Goal: Transaction & Acquisition: Purchase product/service

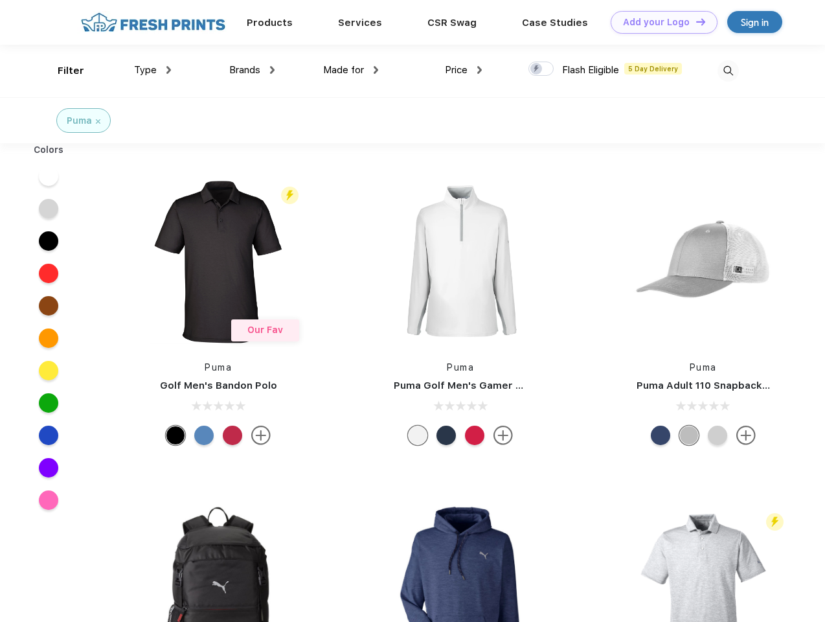
click at [660, 22] on link "Add your Logo Design Tool" at bounding box center [664, 22] width 107 height 23
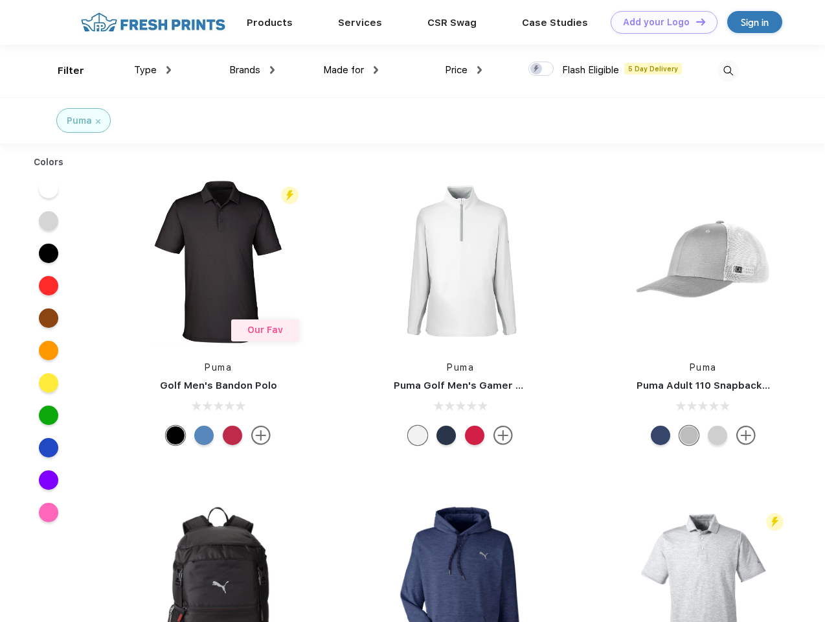
click at [0, 0] on div "Design Tool" at bounding box center [0, 0] width 0 height 0
click at [695, 21] on link "Add your Logo Design Tool" at bounding box center [664, 22] width 107 height 23
click at [62, 71] on div "Filter" at bounding box center [71, 70] width 27 height 15
click at [153, 70] on span "Type" at bounding box center [145, 70] width 23 height 12
click at [252, 70] on span "Brands" at bounding box center [244, 70] width 31 height 12
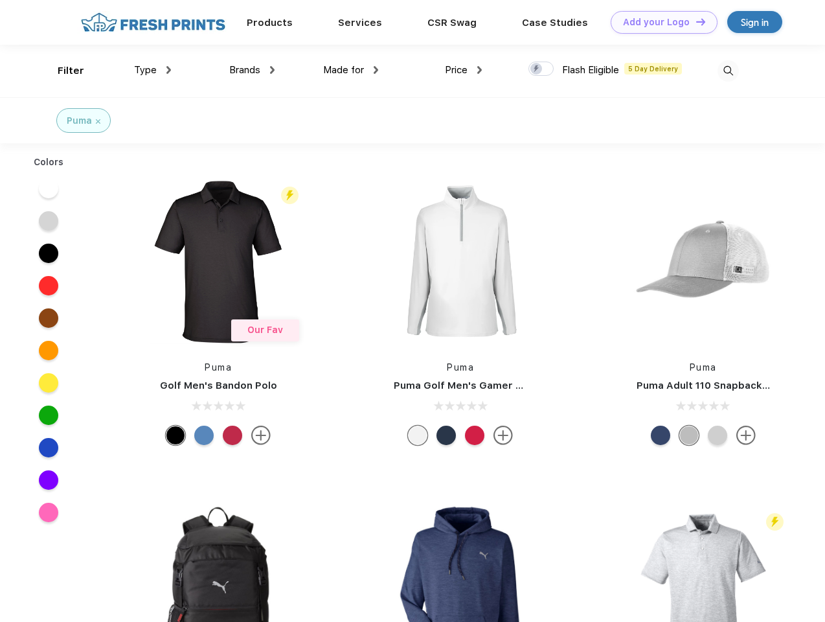
click at [351, 70] on span "Made for" at bounding box center [343, 70] width 41 height 12
click at [464, 70] on span "Price" at bounding box center [456, 70] width 23 height 12
click at [542, 69] on div at bounding box center [541, 69] width 25 height 14
click at [537, 69] on input "checkbox" at bounding box center [533, 65] width 8 height 8
click at [728, 71] on img at bounding box center [728, 70] width 21 height 21
